Goal: Transaction & Acquisition: Register for event/course

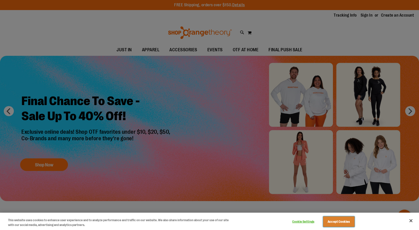
click at [339, 223] on button "Accept Cookies" at bounding box center [338, 222] width 31 height 11
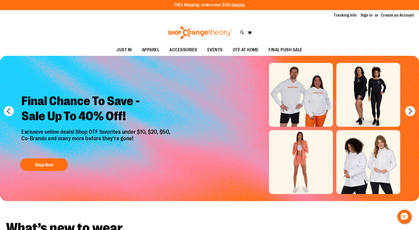
click at [299, 113] on img "Slide 1 of 6" at bounding box center [209, 128] width 419 height 145
click at [294, 108] on img "Slide 1 of 6" at bounding box center [209, 128] width 419 height 145
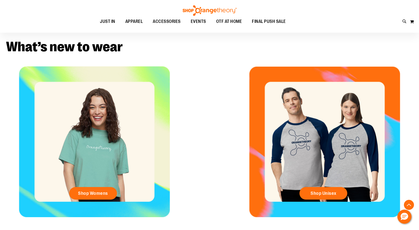
scroll to position [191, 0]
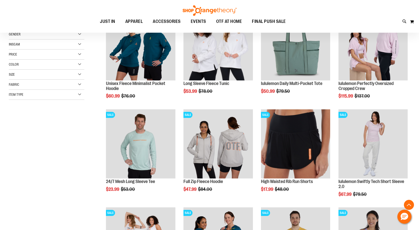
scroll to position [96, 0]
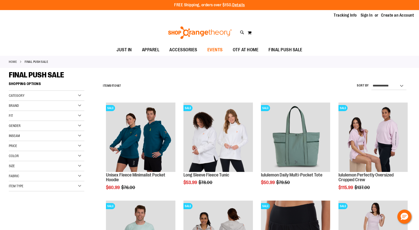
click at [217, 50] on span "EVENTS" at bounding box center [214, 49] width 15 height 11
